Goal: Task Accomplishment & Management: Use online tool/utility

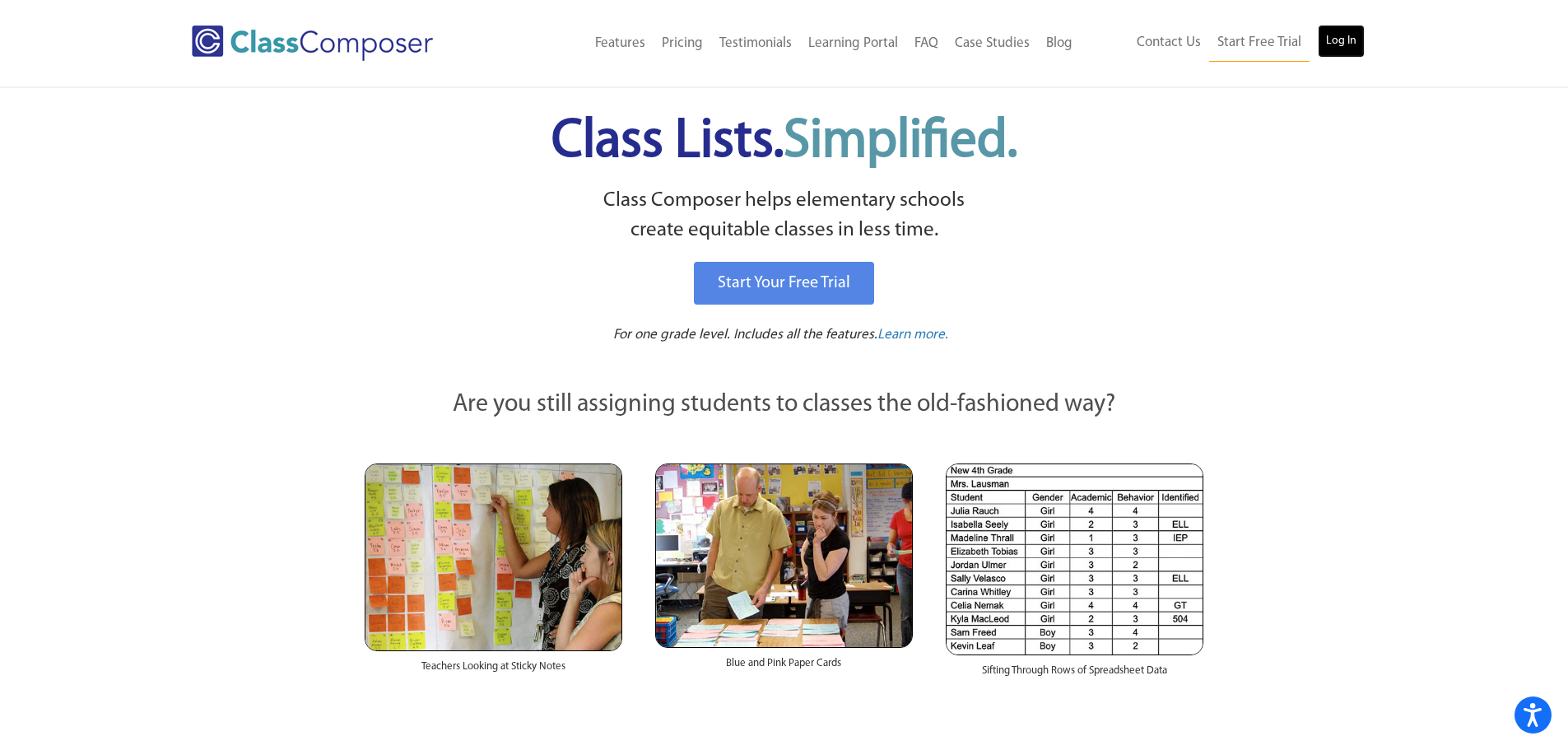
click at [1332, 35] on link "Log In" at bounding box center [1340, 41] width 47 height 33
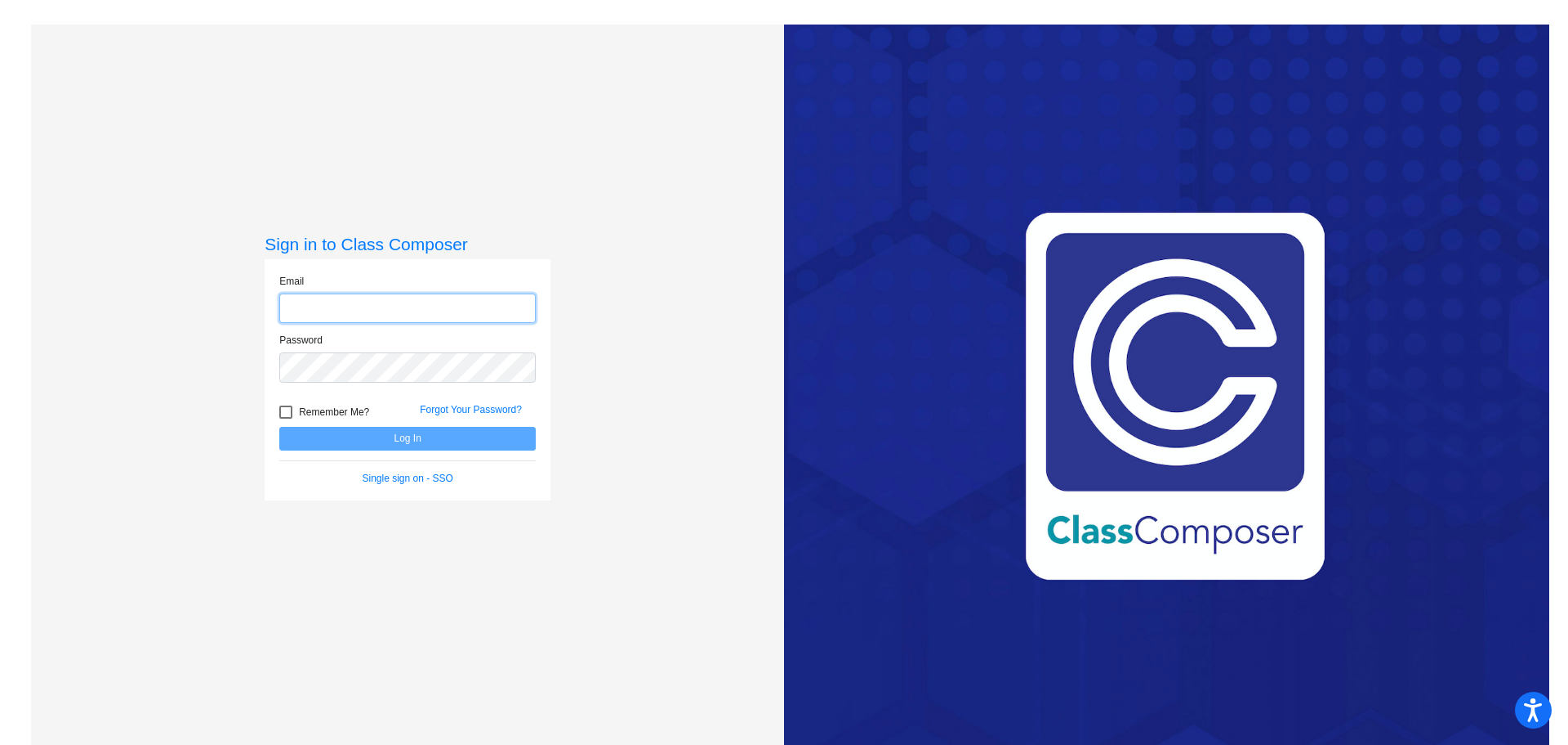
type input "mmangels@psd267.org"
click at [281, 409] on div at bounding box center [285, 411] width 13 height 13
click at [285, 419] on input "Remember Me?" at bounding box center [285, 419] width 1 height 1
checkbox input "true"
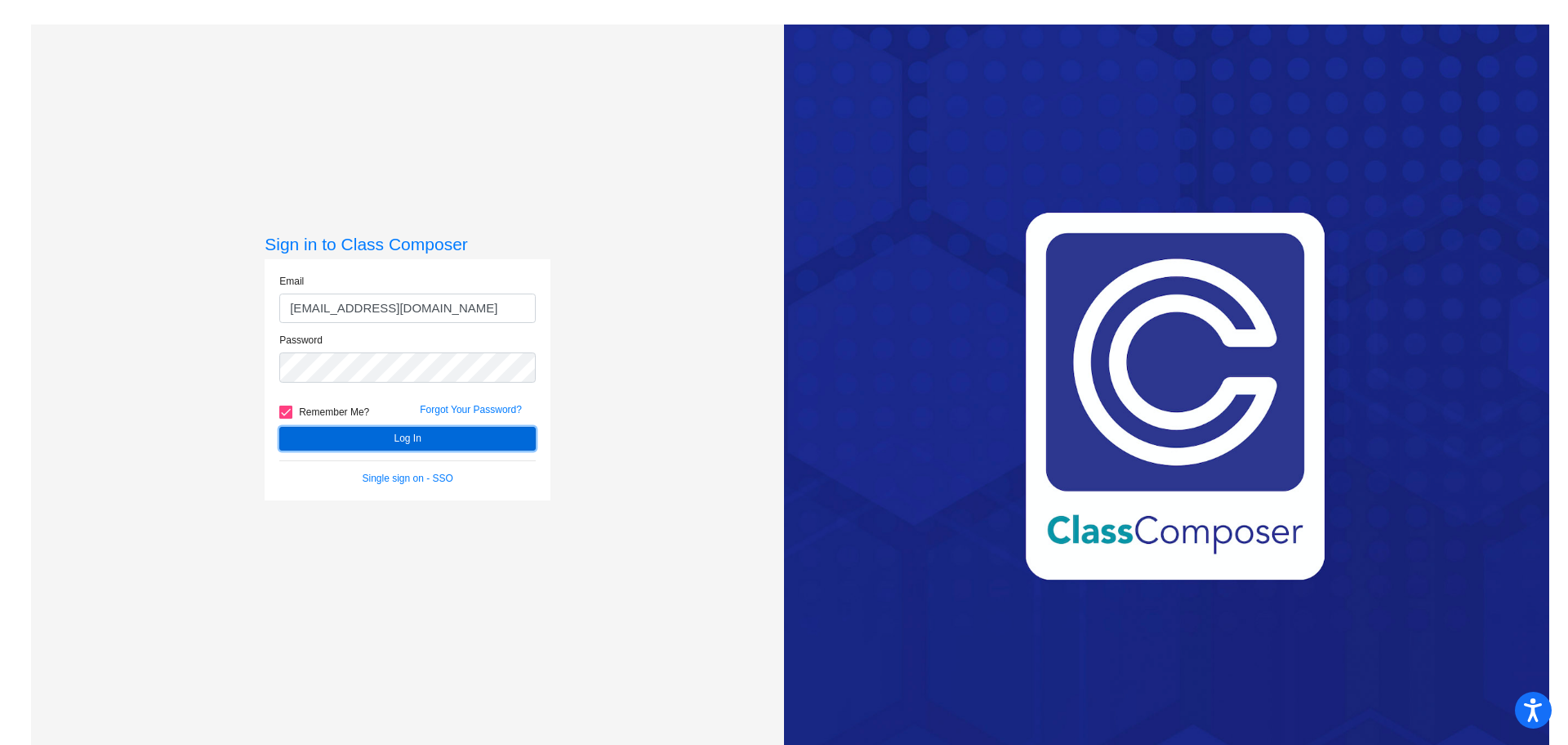
click at [353, 432] on button "Log In" at bounding box center [408, 439] width 257 height 24
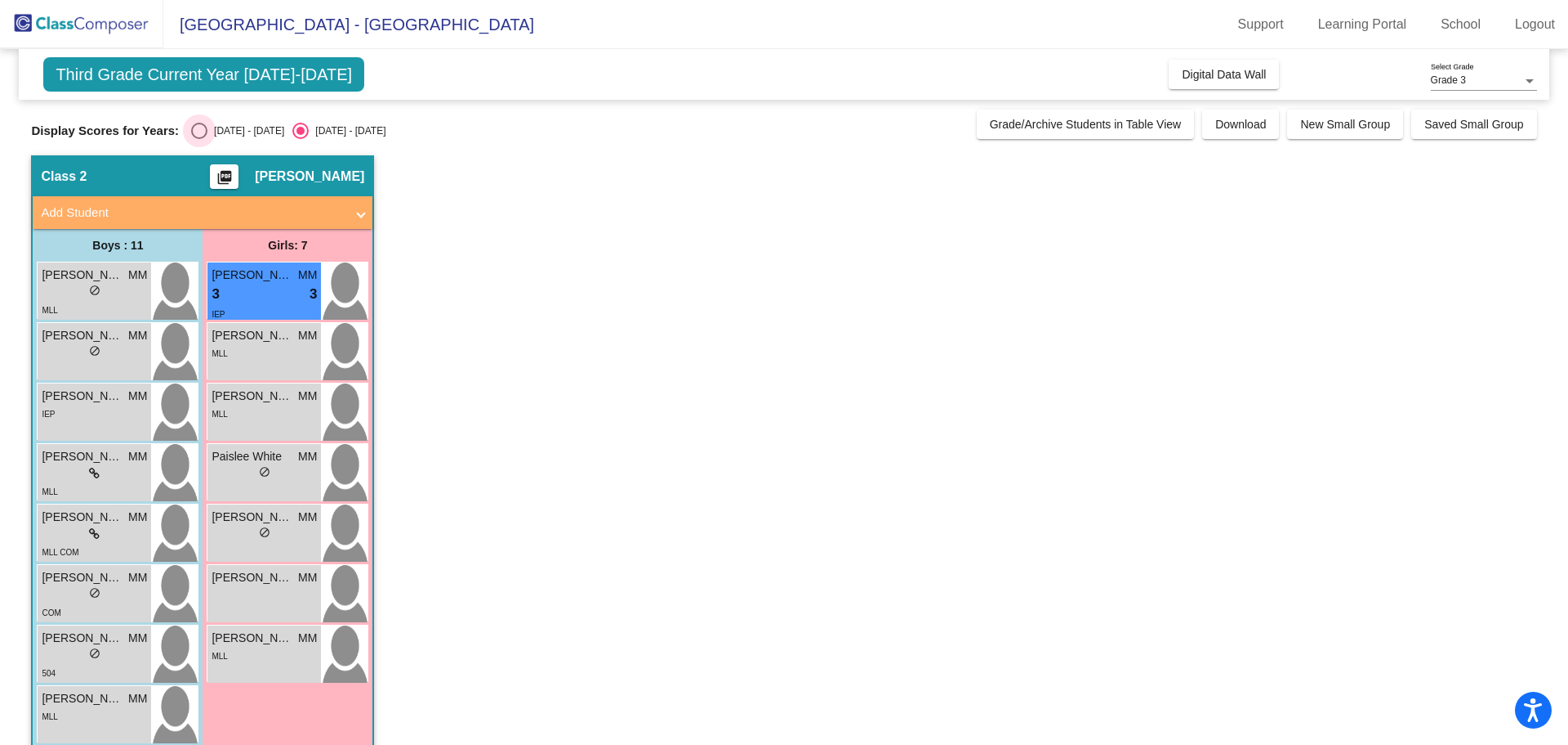
click at [199, 130] on div "Select an option" at bounding box center [199, 130] width 0 height 0
click at [198, 139] on input "2024 - 2025" at bounding box center [198, 139] width 1 height 1
radio input "true"
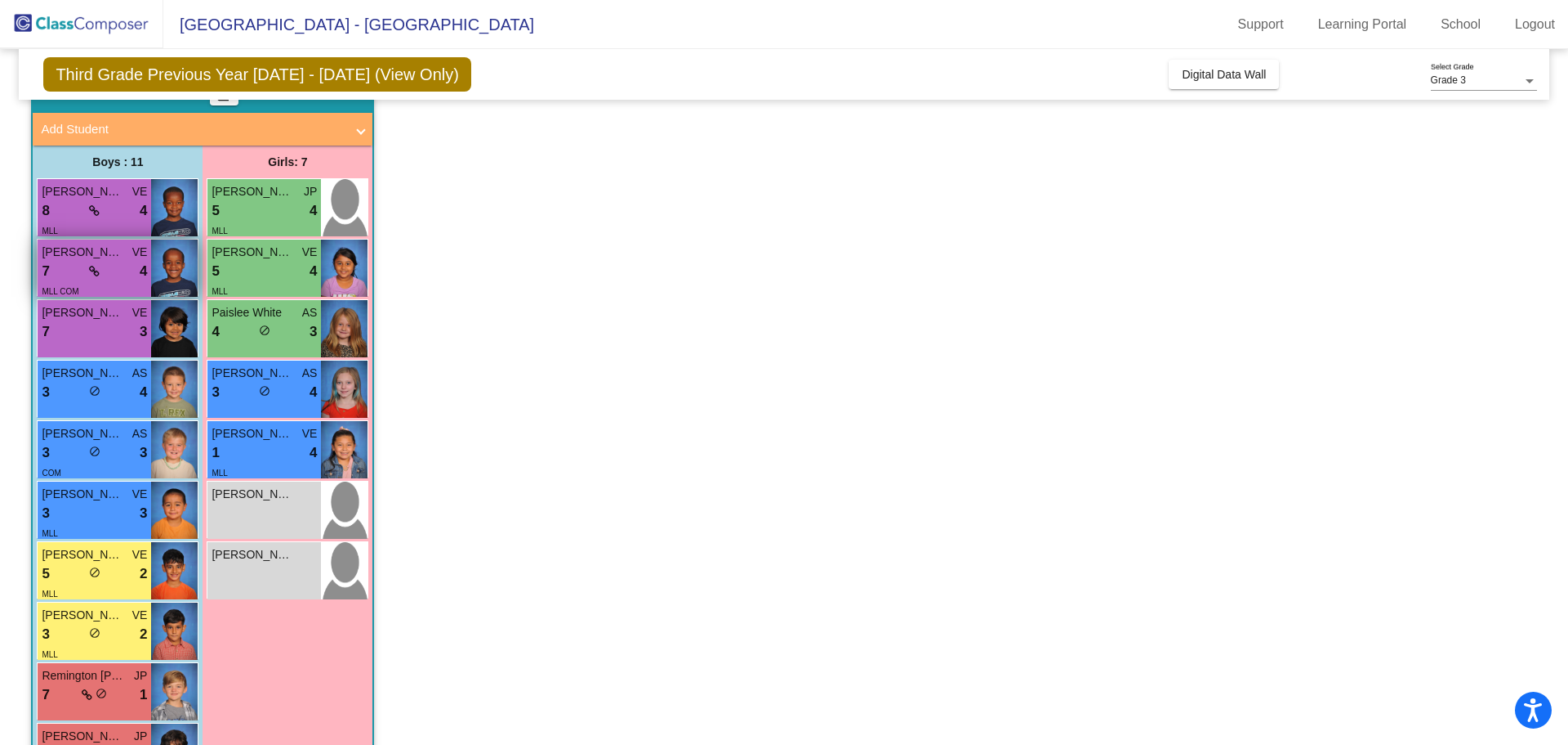
scroll to position [163, 0]
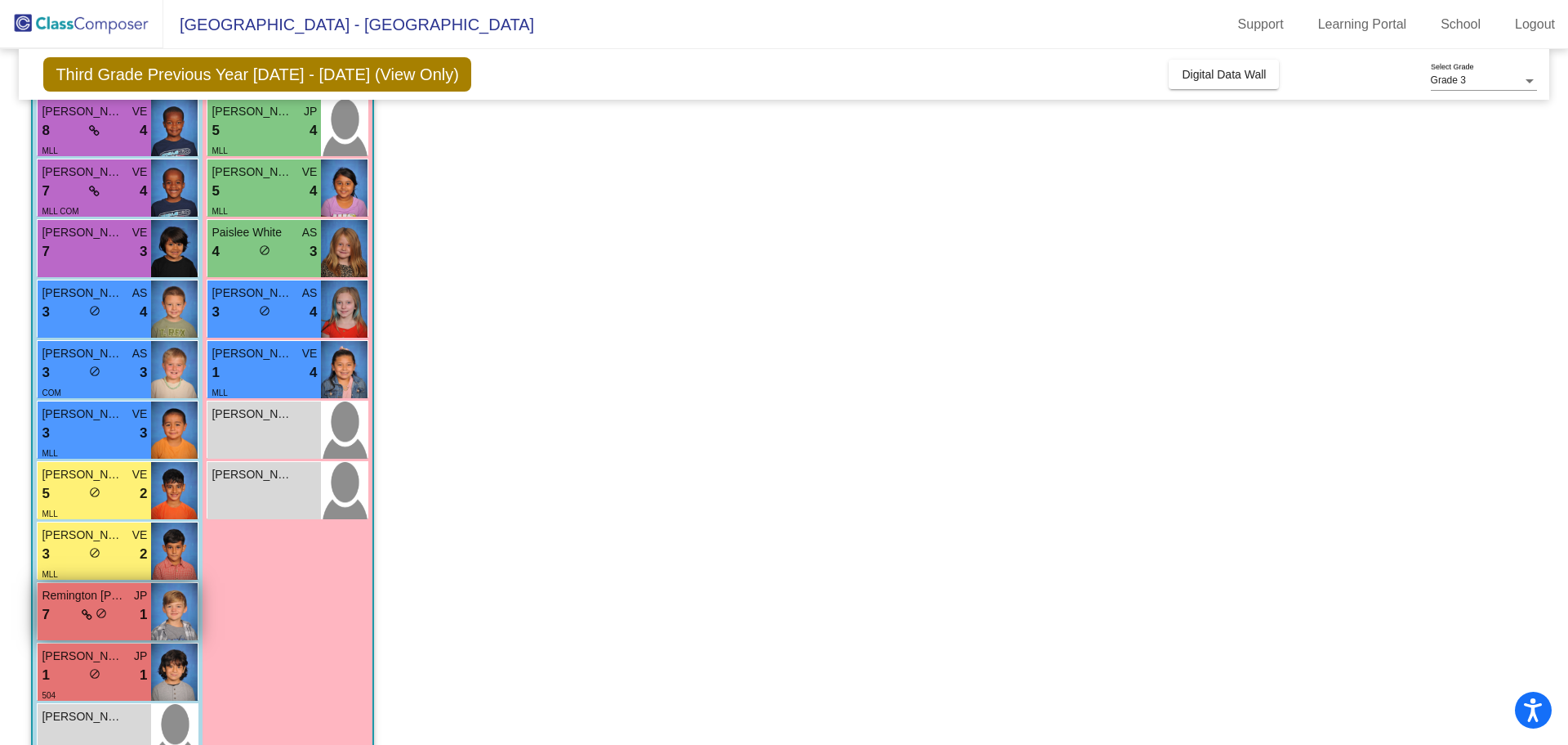
click at [78, 618] on div "7 lock do_not_disturb_alt 1" at bounding box center [94, 615] width 106 height 22
